Goal: Task Accomplishment & Management: Manage account settings

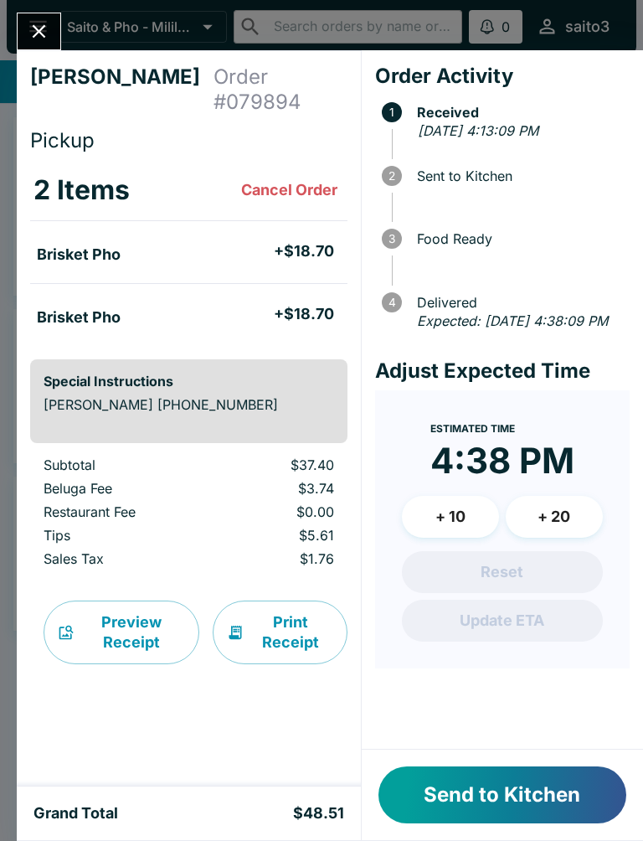
click at [596, 818] on button "Send to Kitchen" at bounding box center [503, 794] width 248 height 57
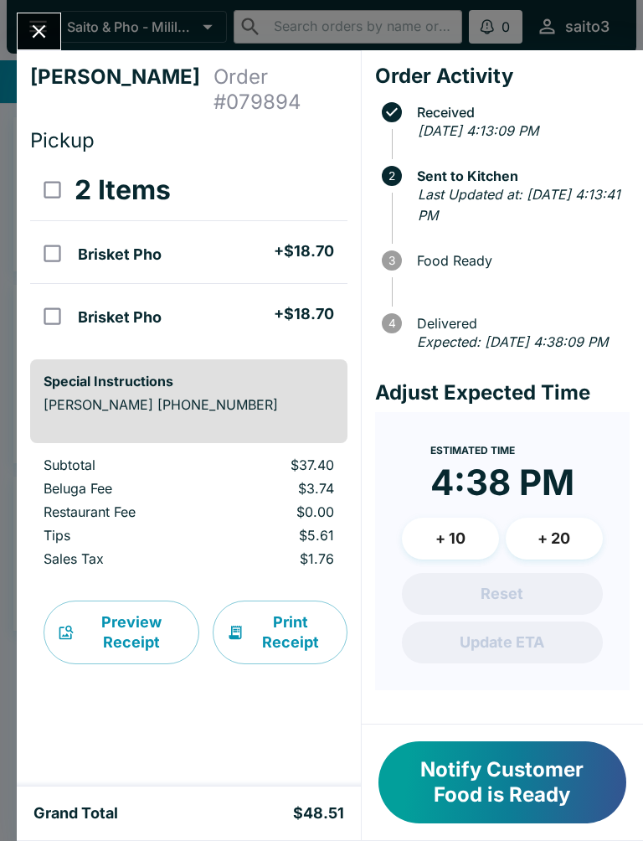
click at [467, 802] on button "Notify Customer Food is Ready" at bounding box center [503, 782] width 248 height 82
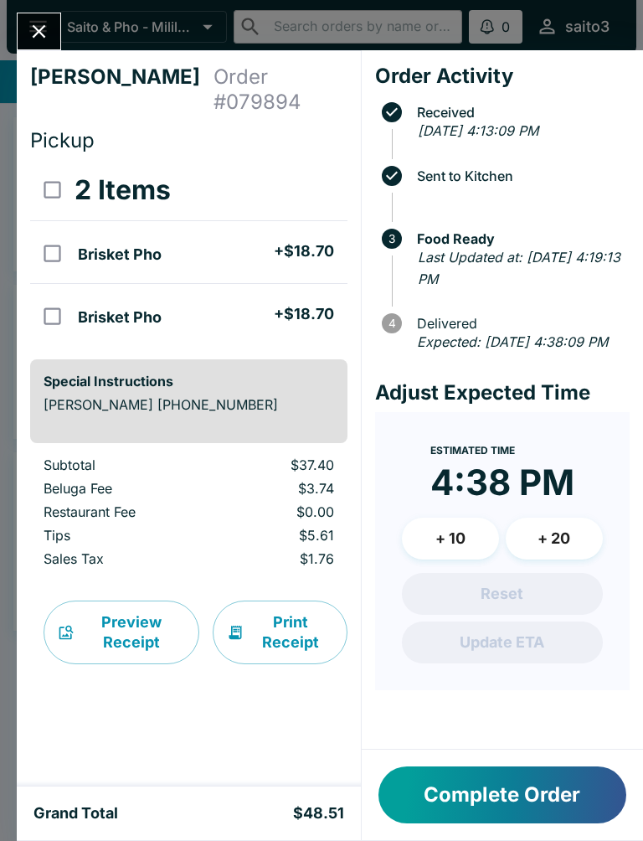
click at [39, 37] on icon "Close" at bounding box center [39, 31] width 23 height 23
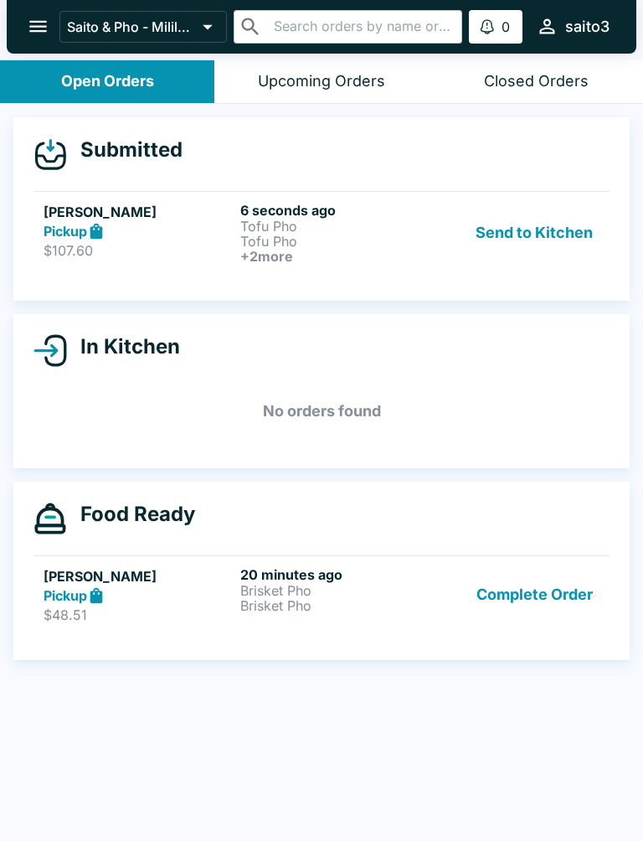
click at [291, 294] on div "Submitted [PERSON_NAME] Pickup $107.60 6 seconds ago Tofu Pho Tofu Pho + 2 more…" at bounding box center [321, 208] width 617 height 183
click at [291, 230] on p "Tofu Pho" at bounding box center [335, 226] width 190 height 15
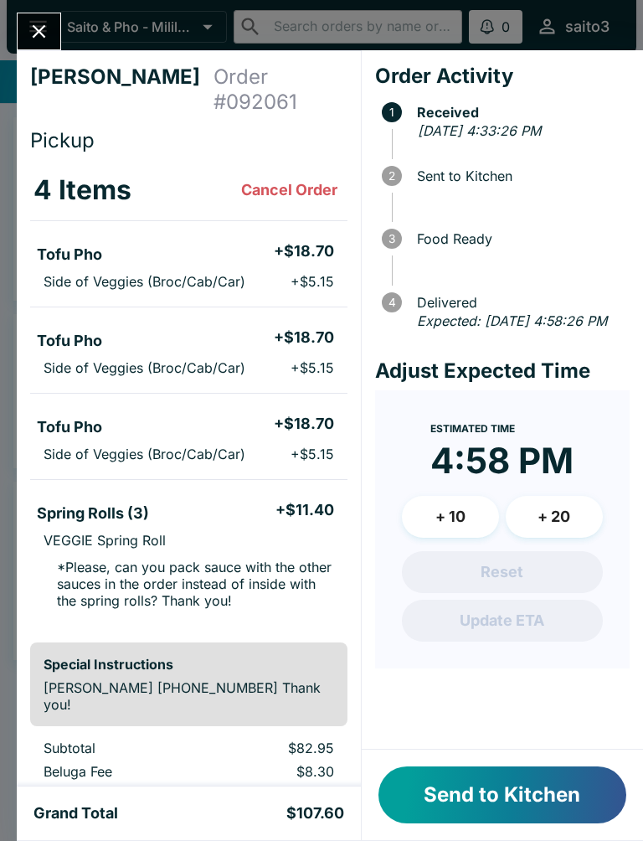
click at [524, 792] on button "Send to Kitchen" at bounding box center [503, 794] width 248 height 57
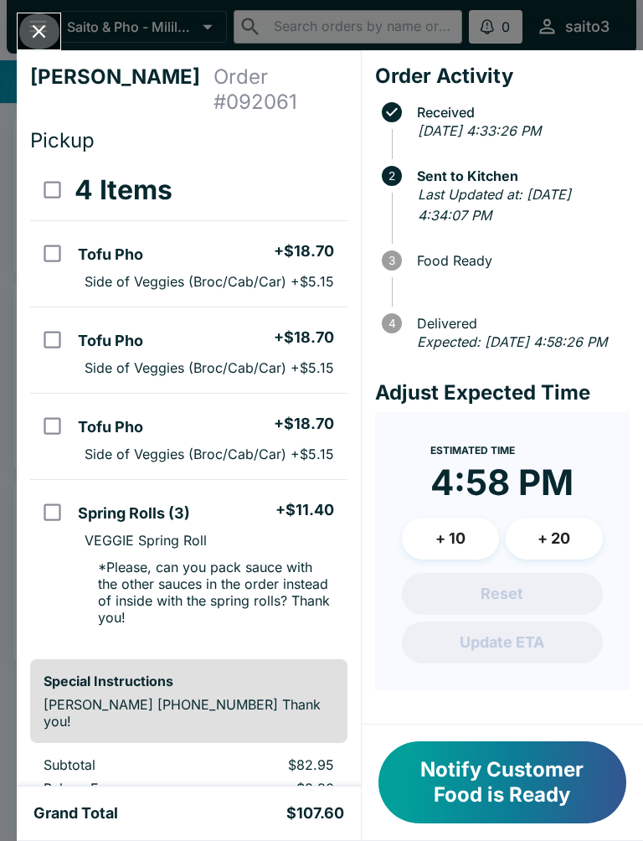
click at [54, 24] on button "Close" at bounding box center [39, 31] width 43 height 36
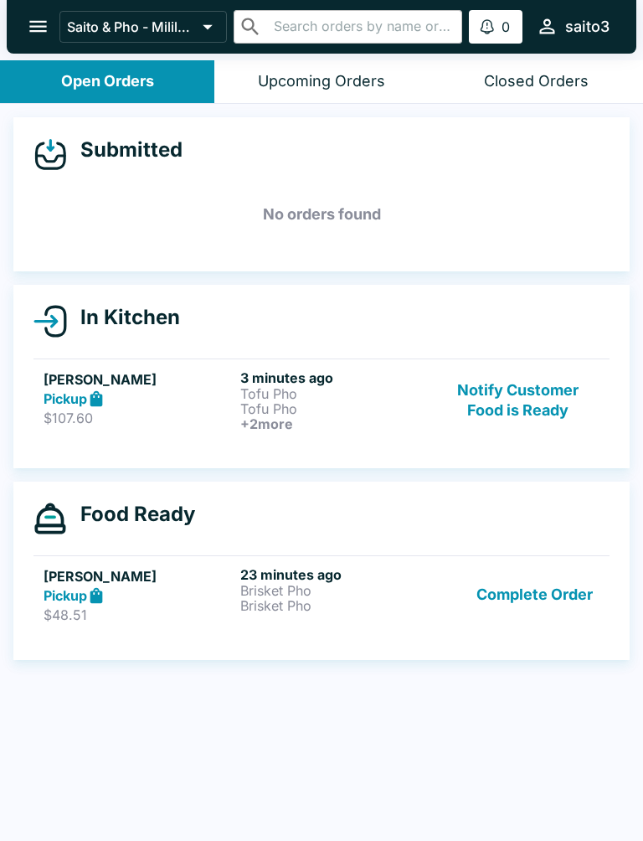
click at [546, 593] on button "Complete Order" at bounding box center [535, 595] width 130 height 58
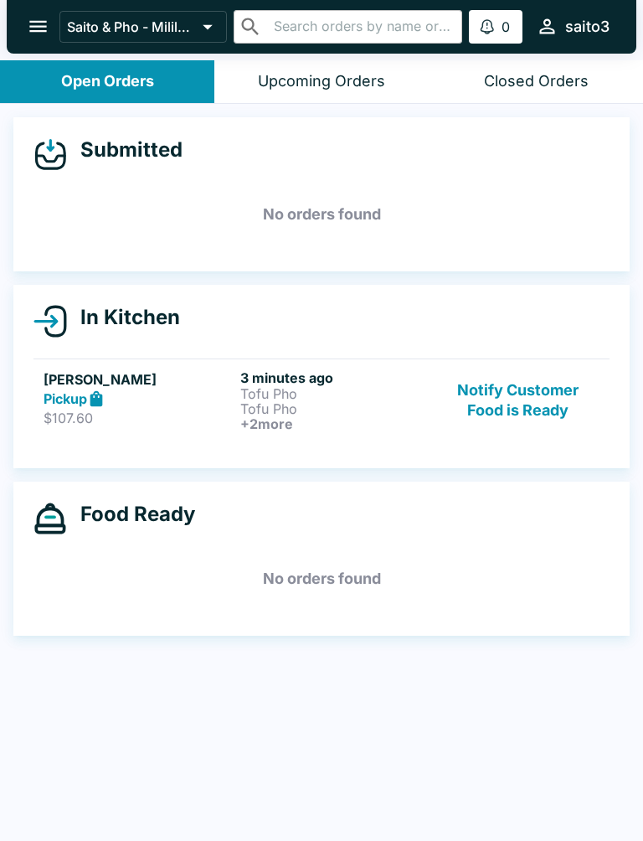
click at [539, 390] on button "Notify Customer Food is Ready" at bounding box center [518, 400] width 163 height 62
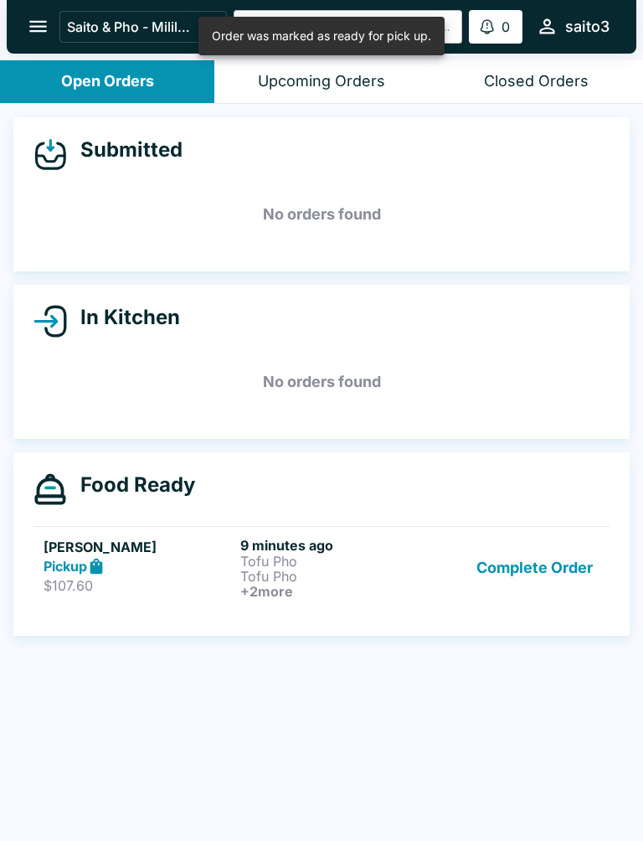
click at [308, 560] on p "Tofu Pho" at bounding box center [335, 561] width 190 height 15
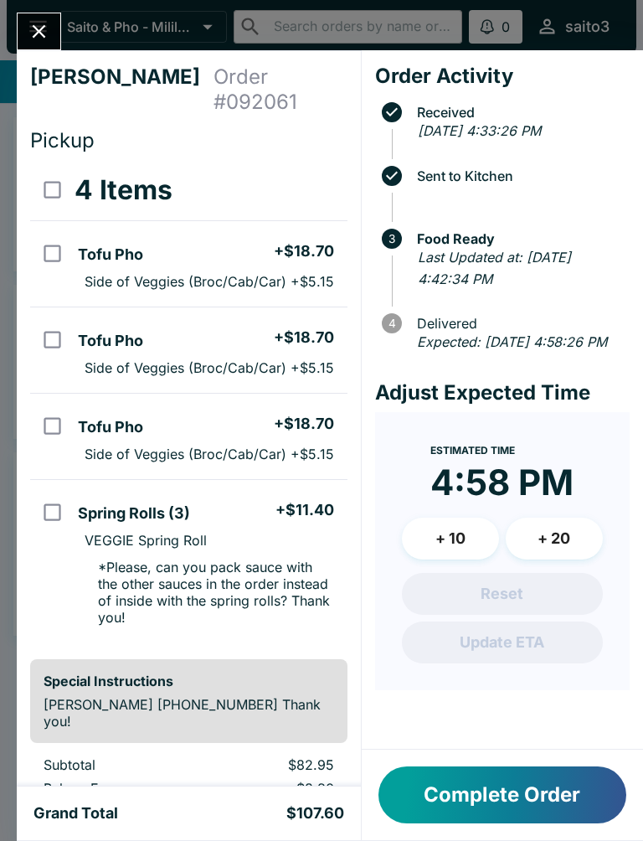
click at [546, 774] on button "Complete Order" at bounding box center [503, 794] width 248 height 57
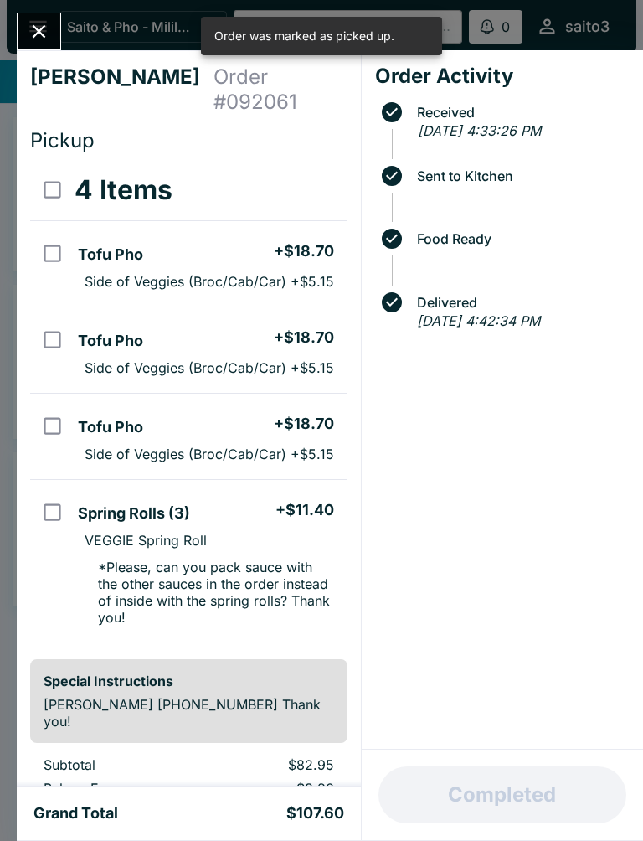
click at [36, 18] on button "Close" at bounding box center [39, 31] width 43 height 36
